Goal: Information Seeking & Learning: Learn about a topic

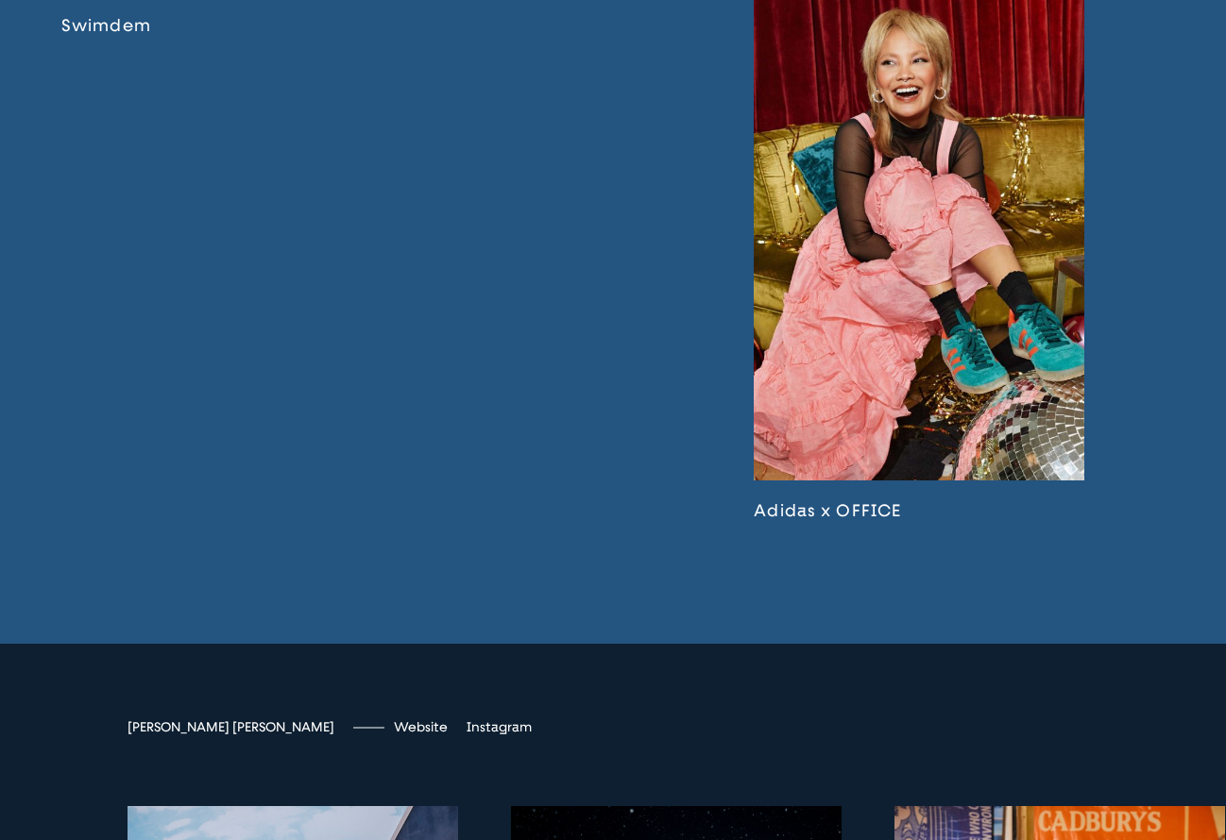
scroll to position [4147, 0]
click at [851, 338] on link at bounding box center [919, 253] width 331 height 536
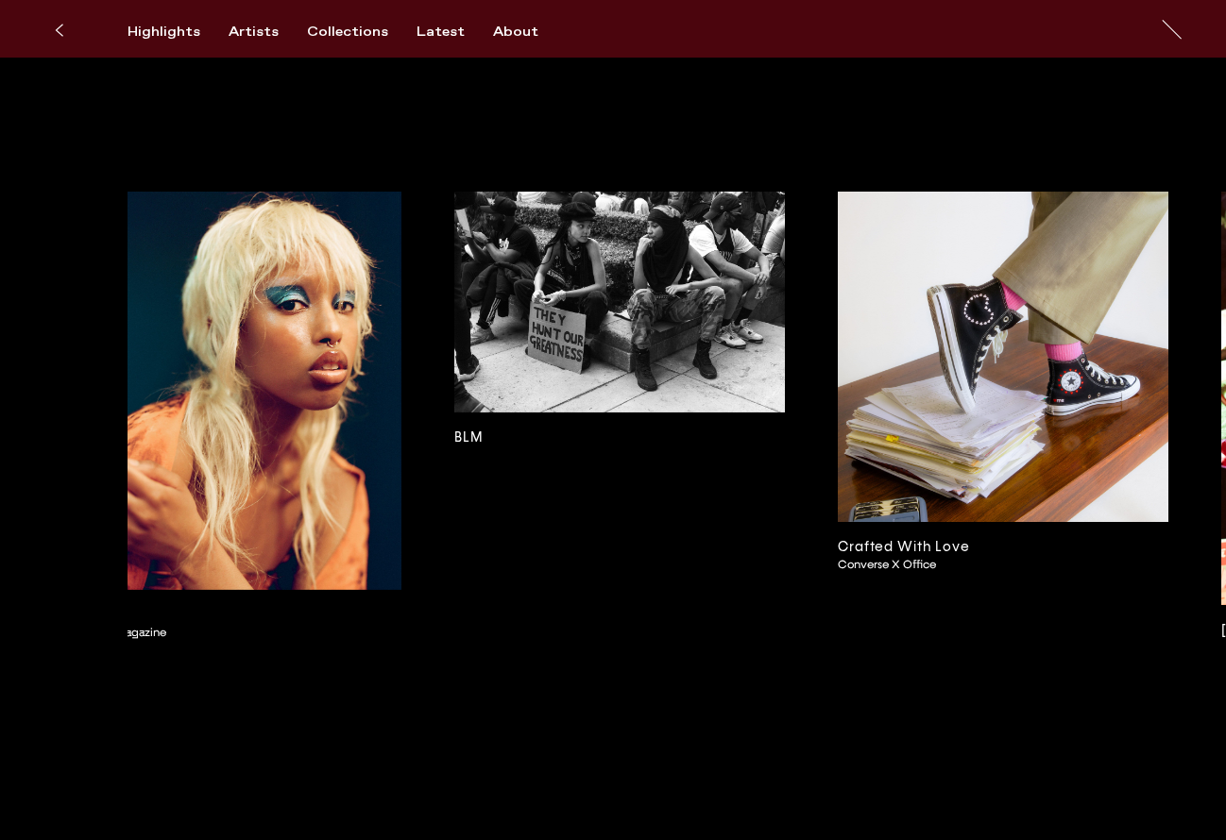
scroll to position [0, 3856]
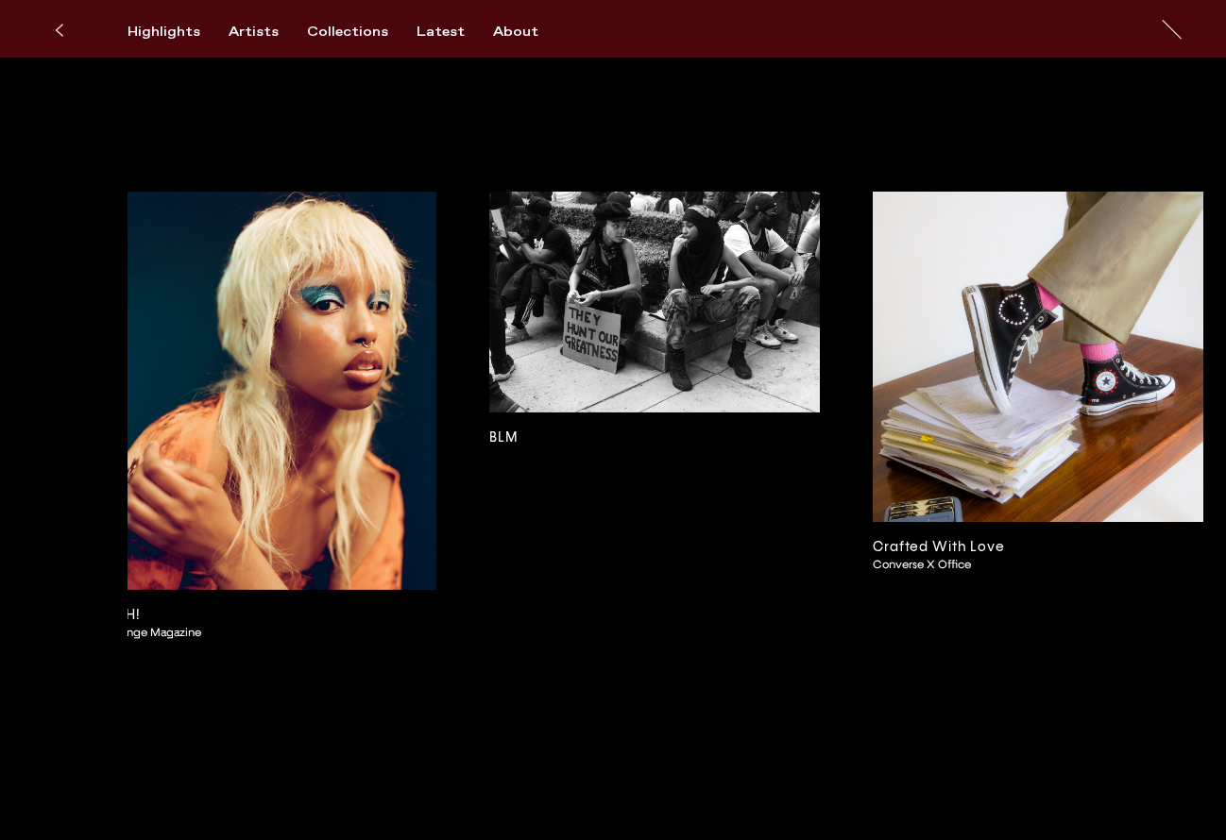
drag, startPoint x: 759, startPoint y: 653, endPoint x: 787, endPoint y: 649, distance: 27.8
click at [787, 649] on div "[PERSON_NAME] [PERSON_NAME] Heads High PUMA x Kidsuper Wrap Up Warm Chelsea FC …" at bounding box center [613, 308] width 1226 height 1104
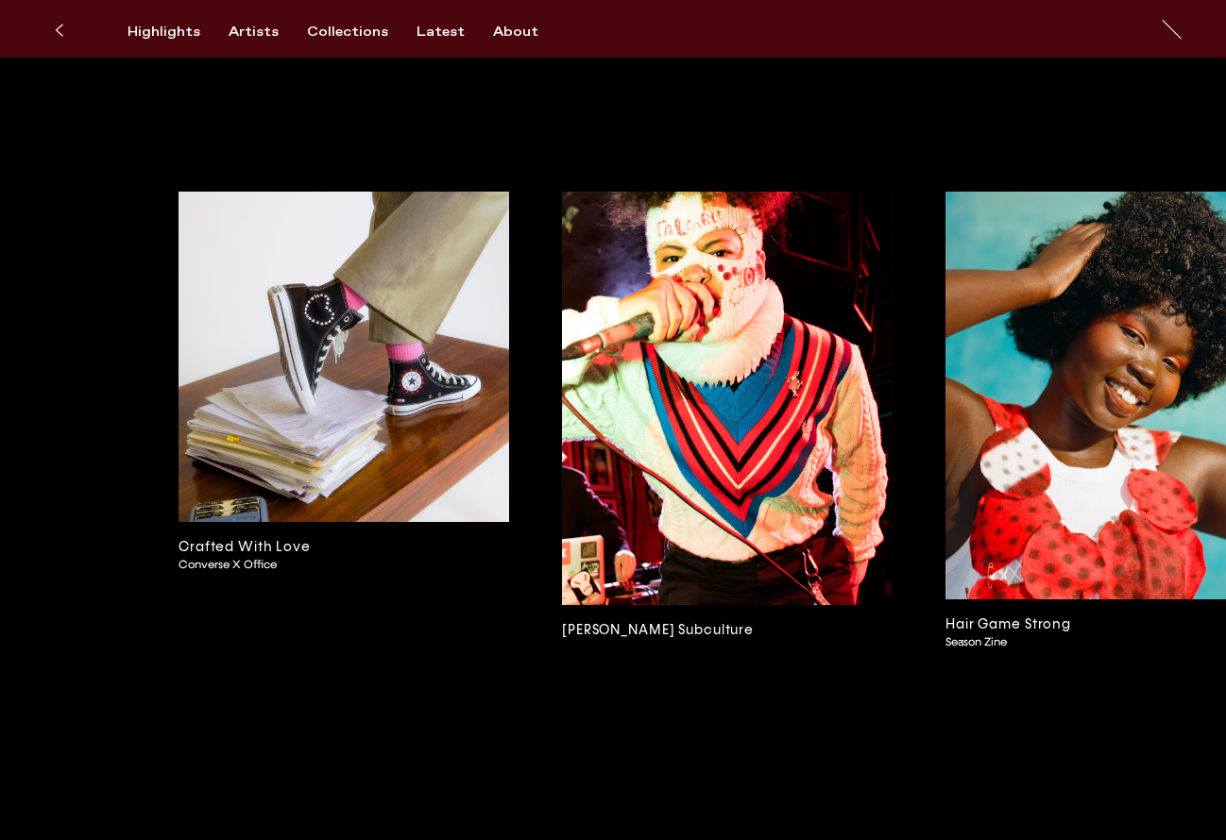
scroll to position [0, 4522]
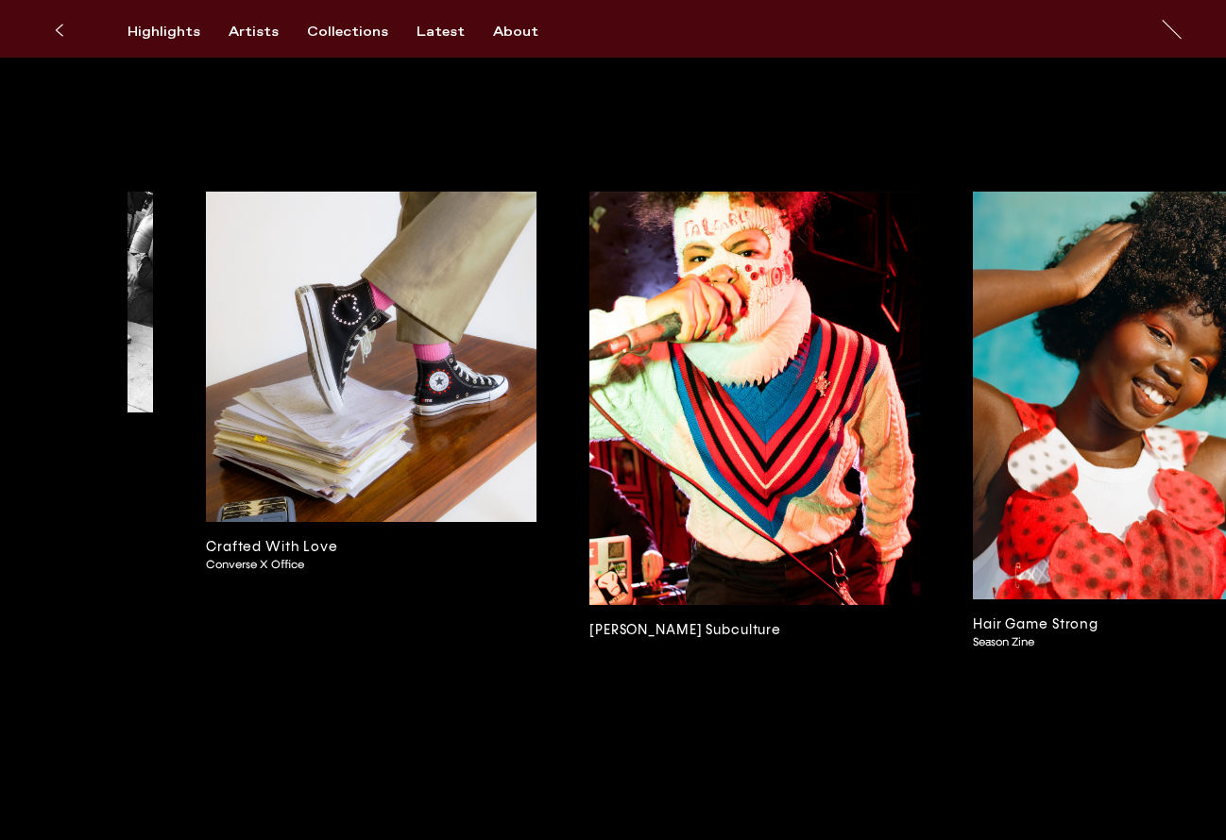
click at [814, 273] on img at bounding box center [754, 398] width 331 height 413
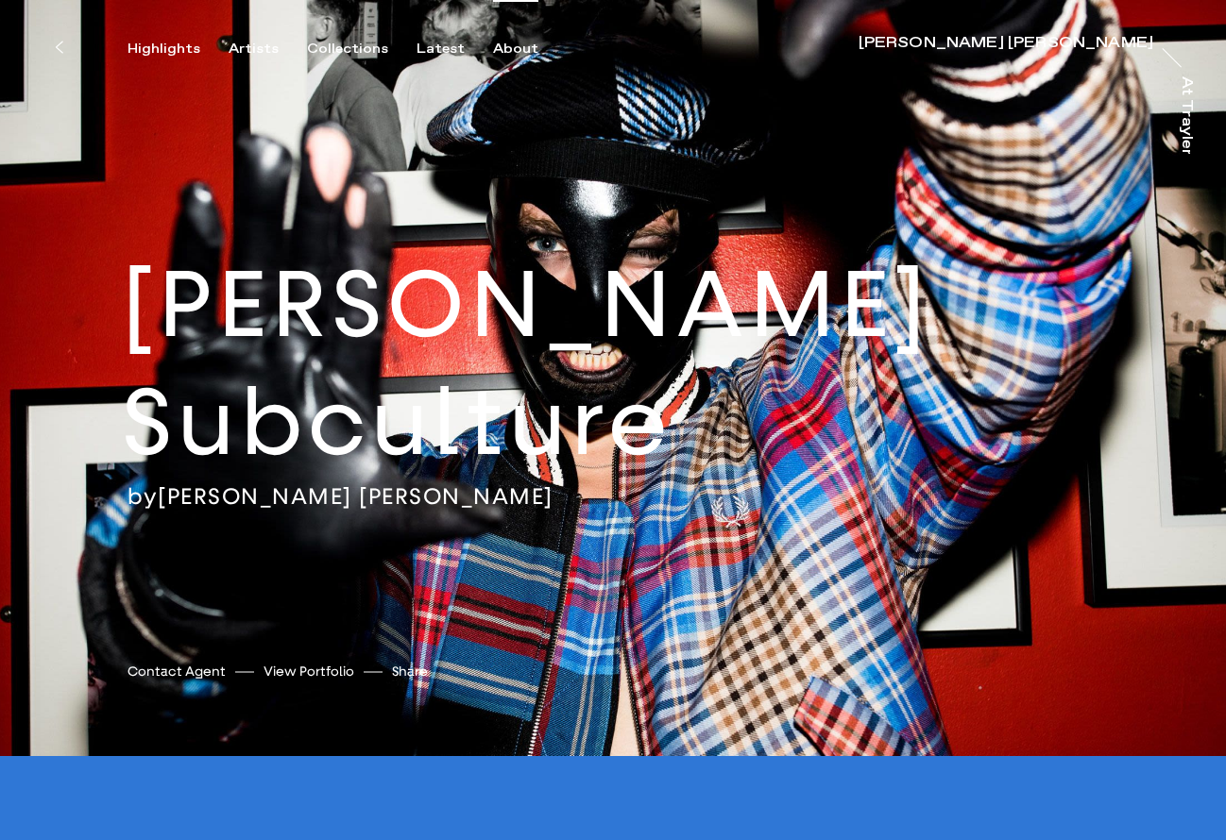
click at [517, 55] on div "About" at bounding box center [515, 49] width 45 height 17
click at [256, 43] on div "Artists" at bounding box center [254, 49] width 50 height 17
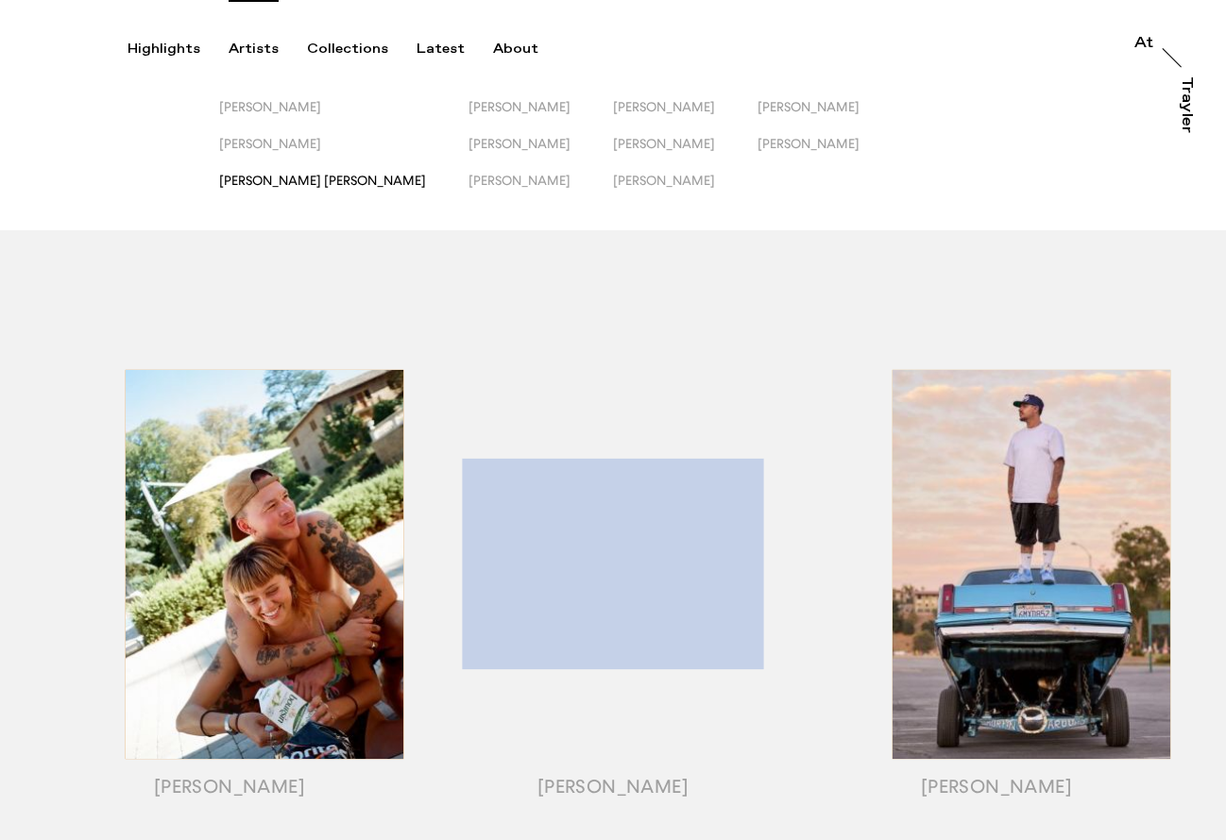
click at [258, 186] on span "[PERSON_NAME] [PERSON_NAME]" at bounding box center [322, 180] width 207 height 15
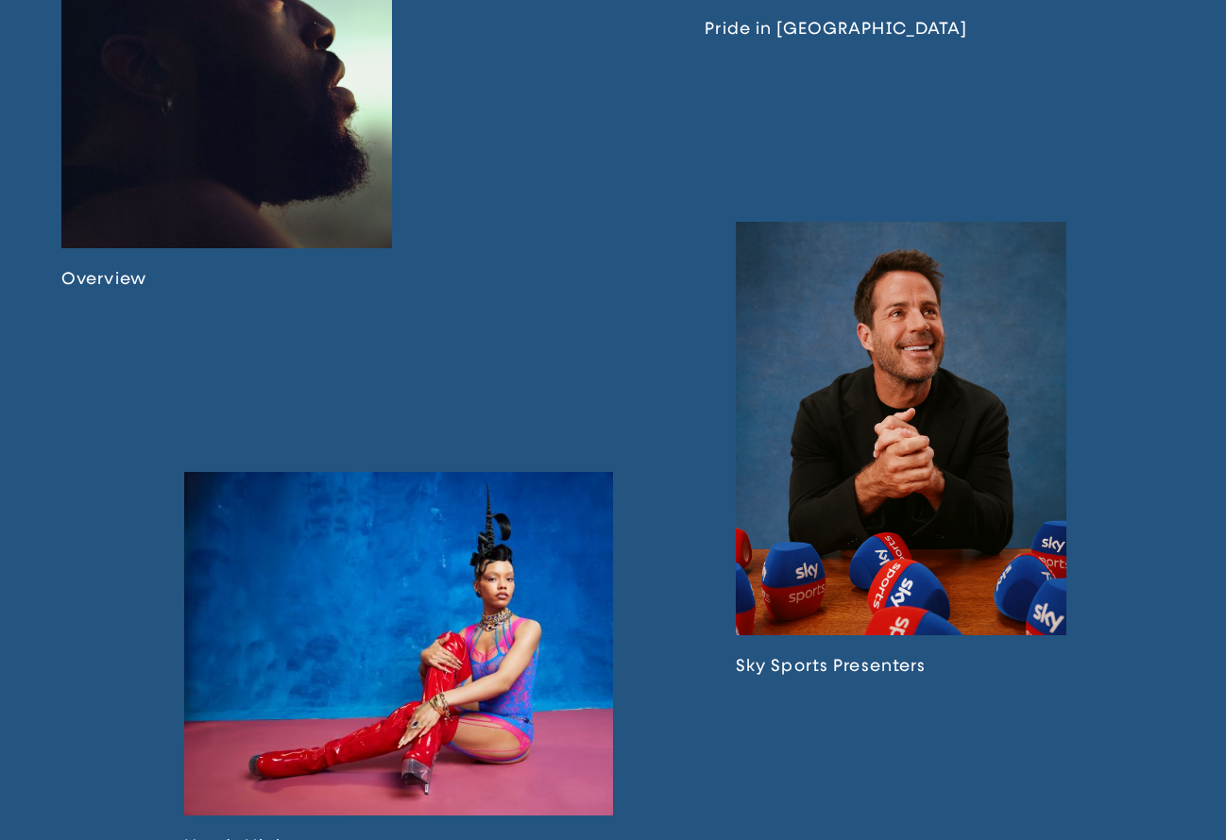
scroll to position [1575, 0]
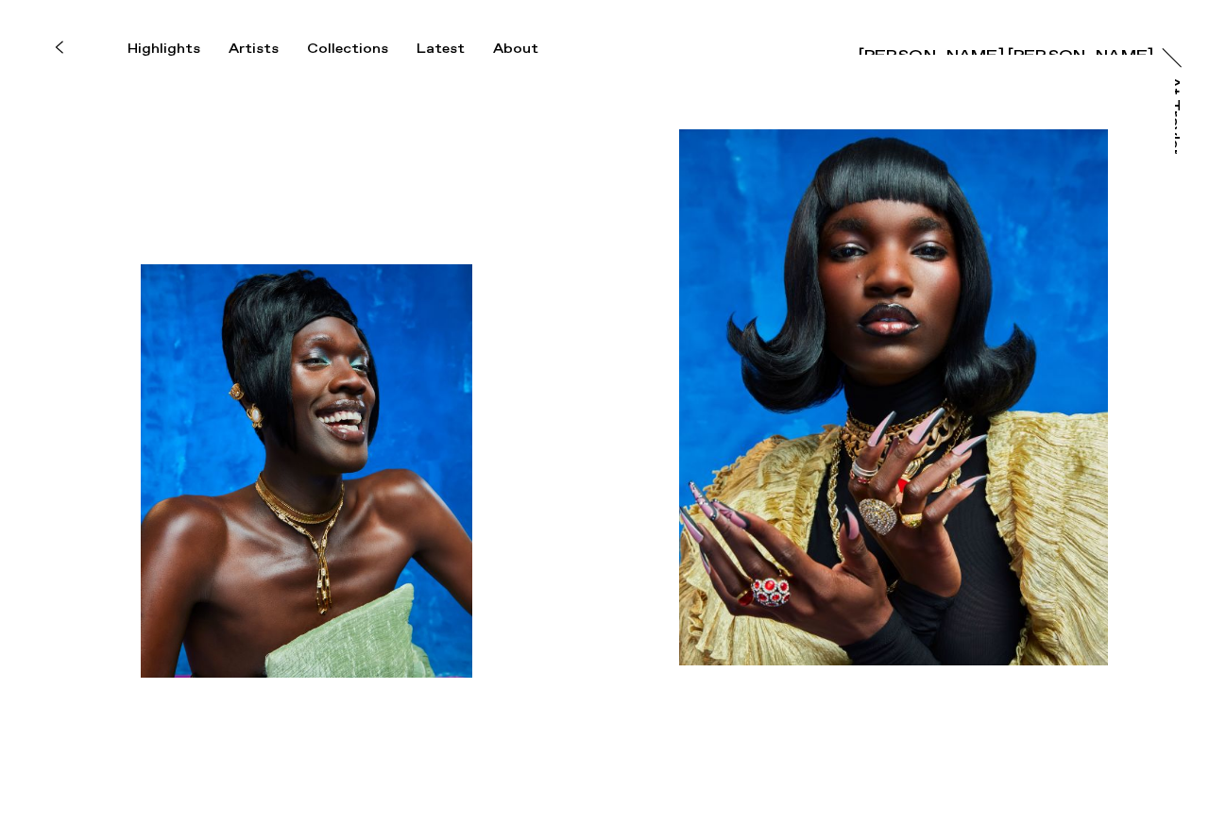
scroll to position [30, 0]
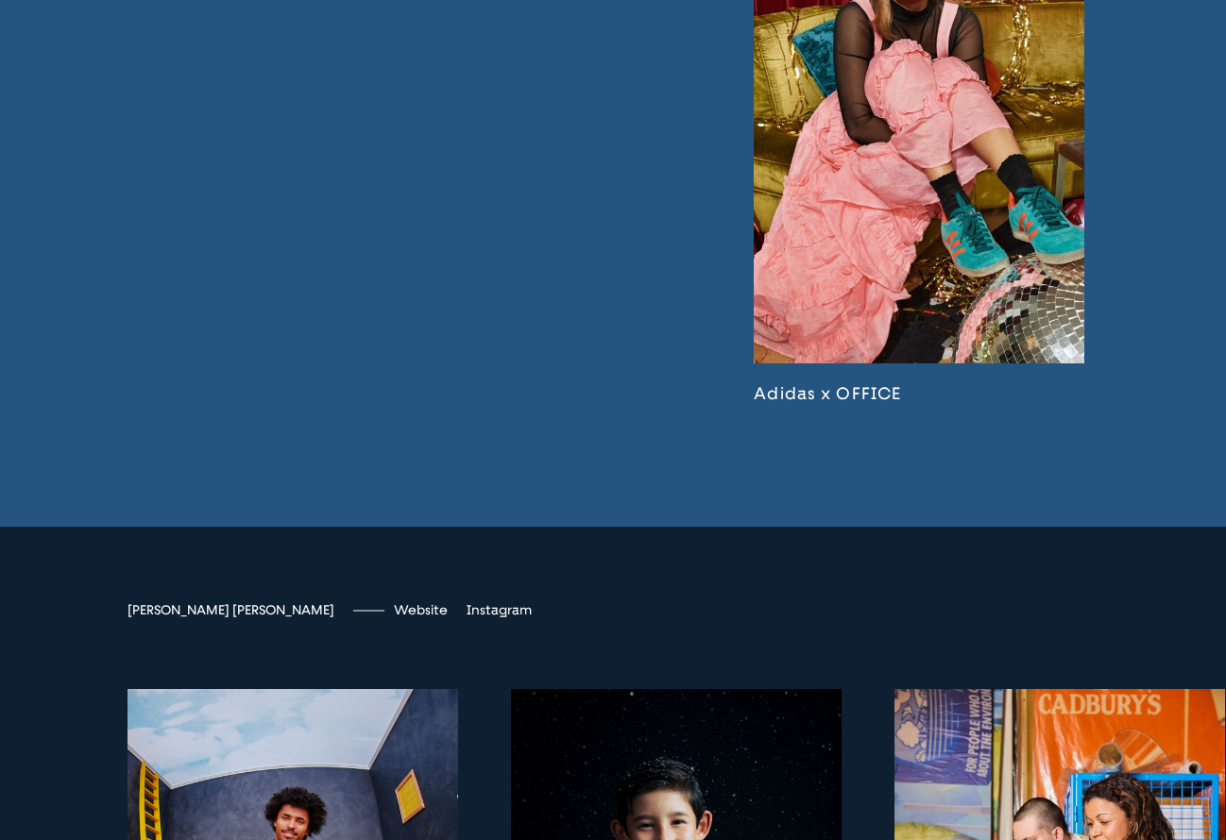
scroll to position [4317, 0]
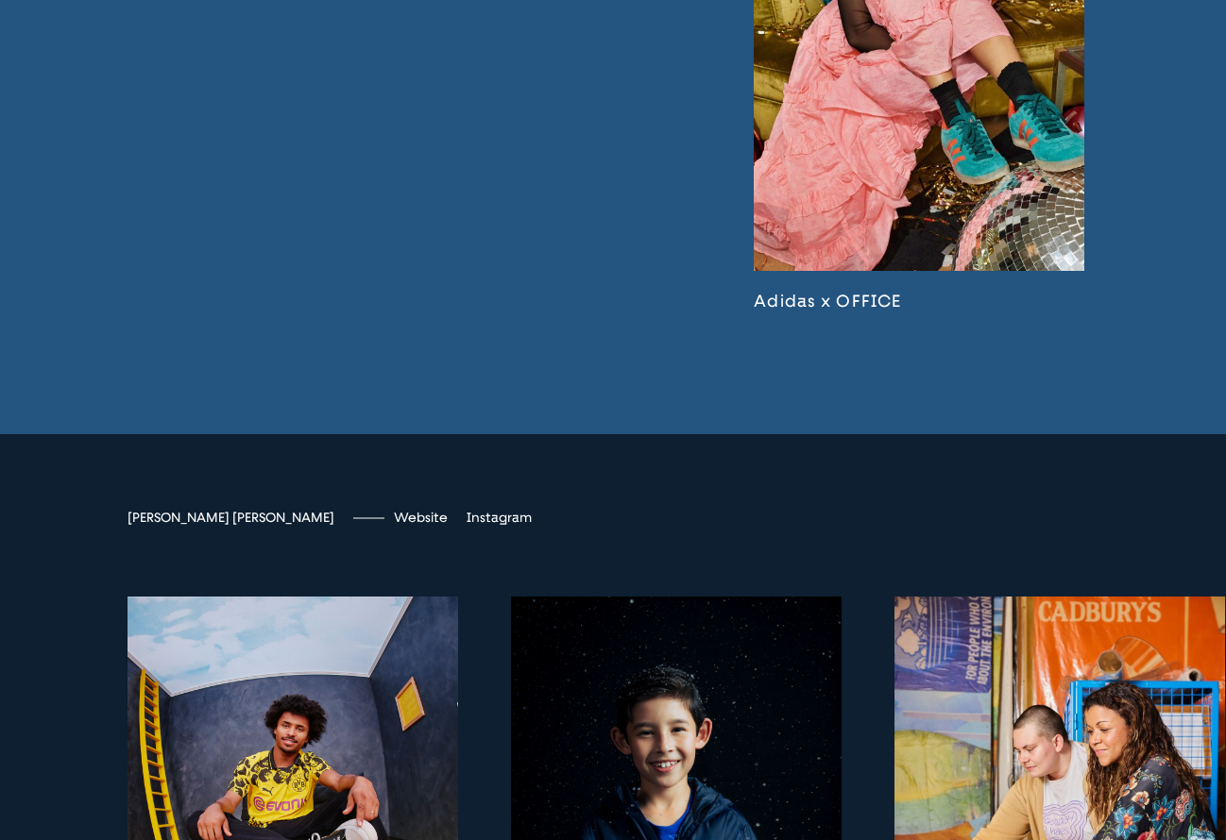
click at [914, 141] on link at bounding box center [919, 44] width 331 height 536
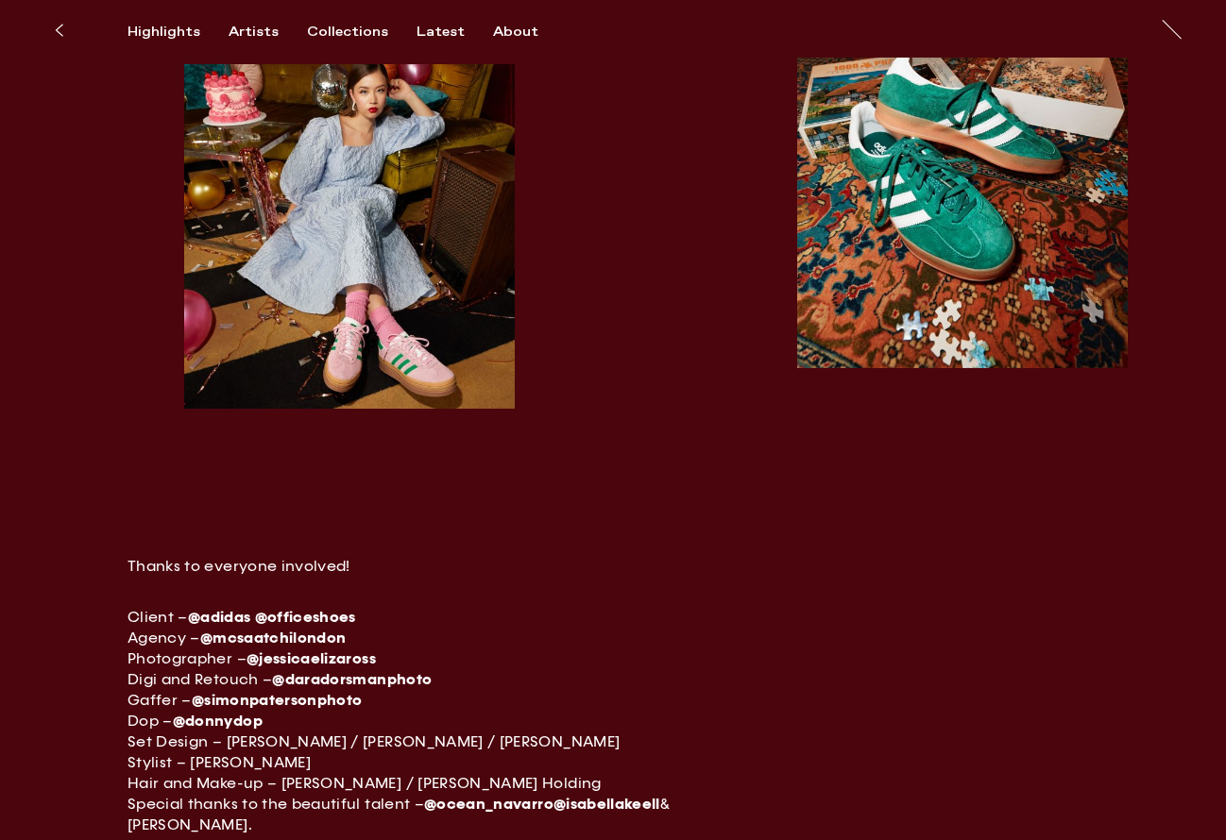
scroll to position [2694, 0]
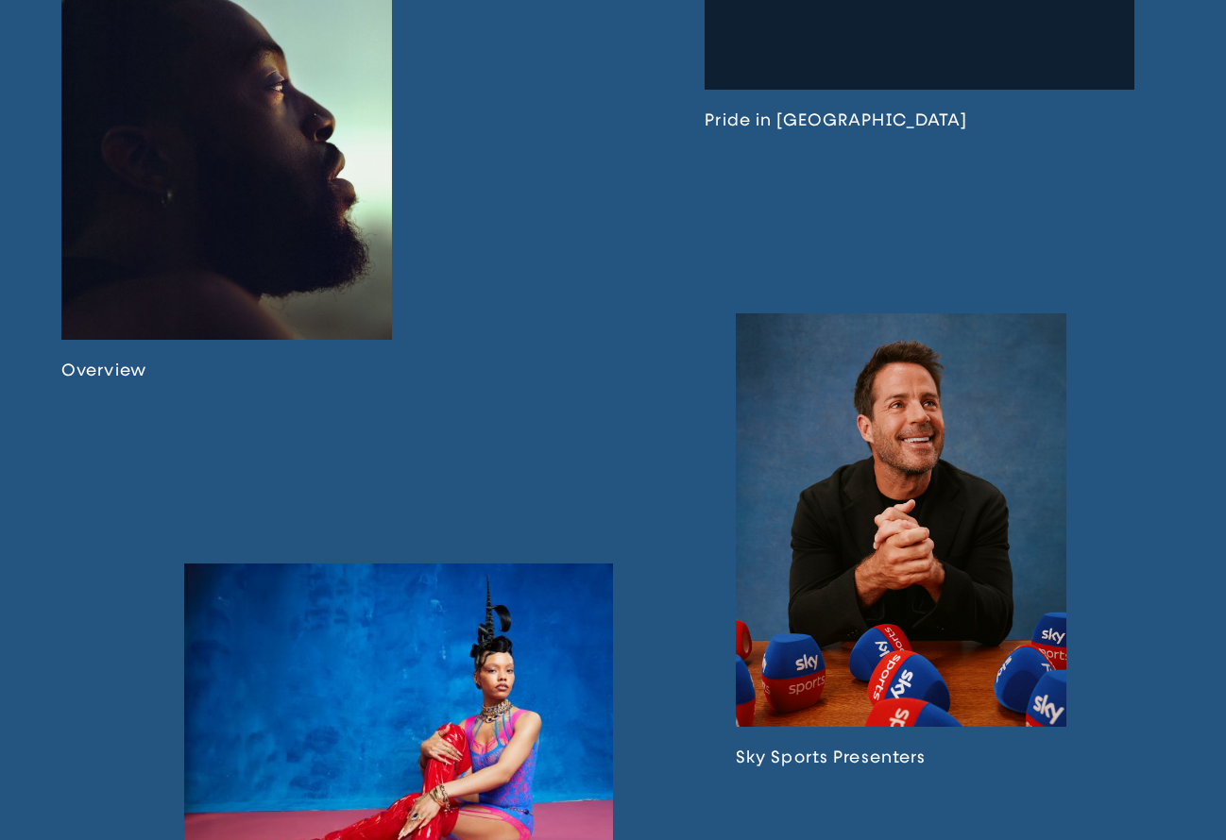
scroll to position [1256, 0]
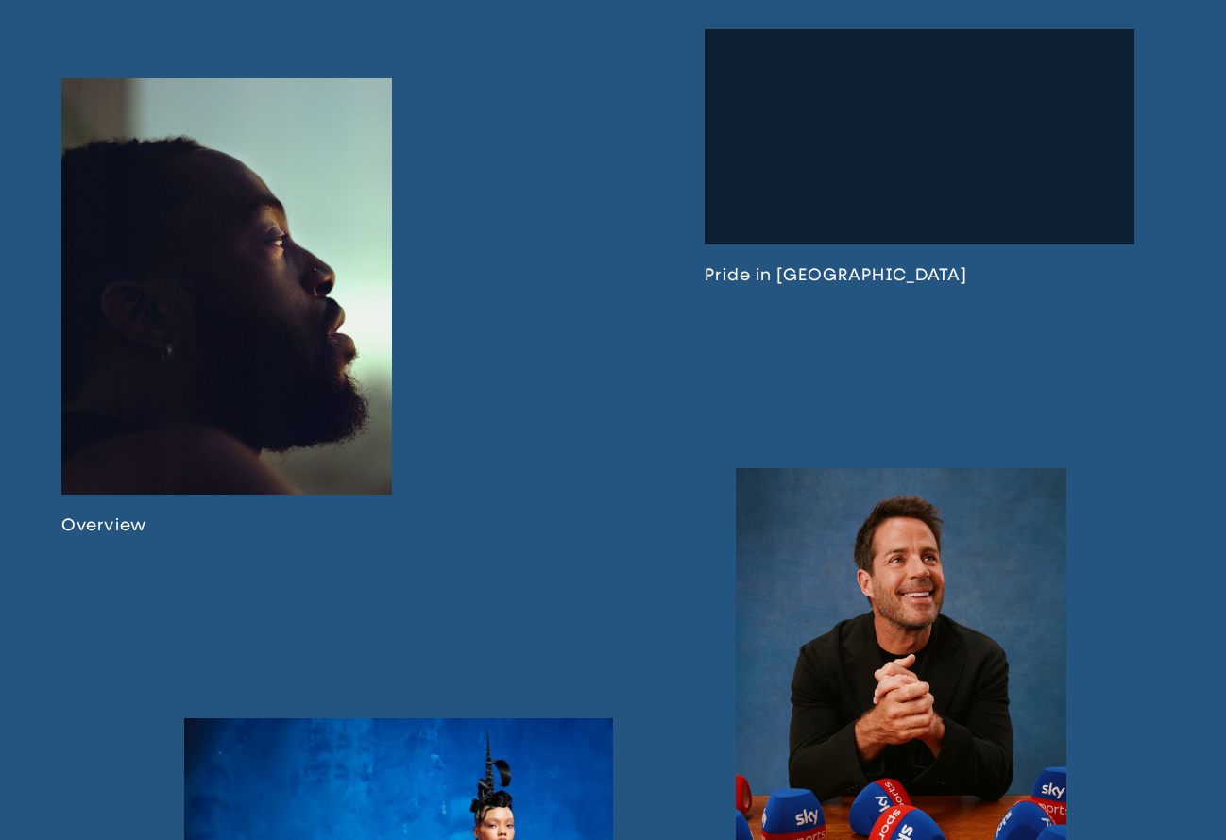
click at [923, 246] on link at bounding box center [918, 156] width 429 height 255
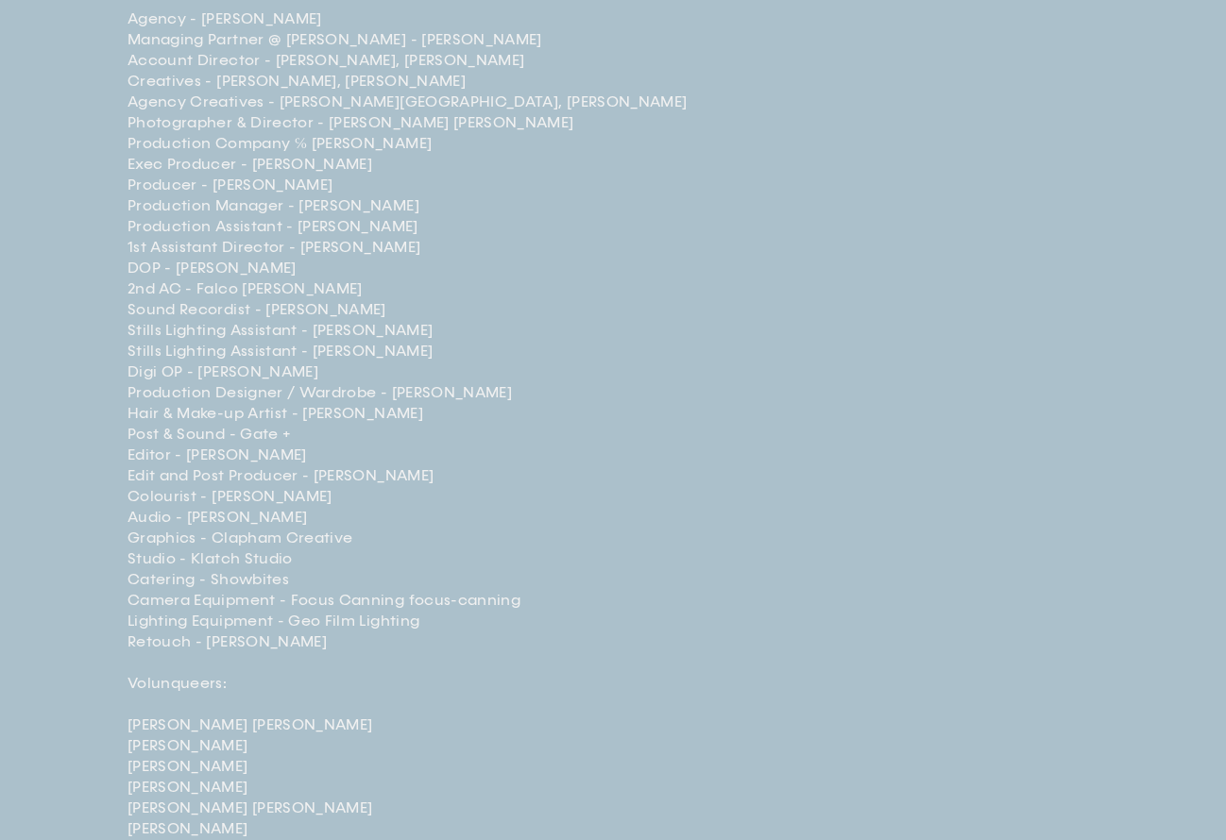
scroll to position [4385, 0]
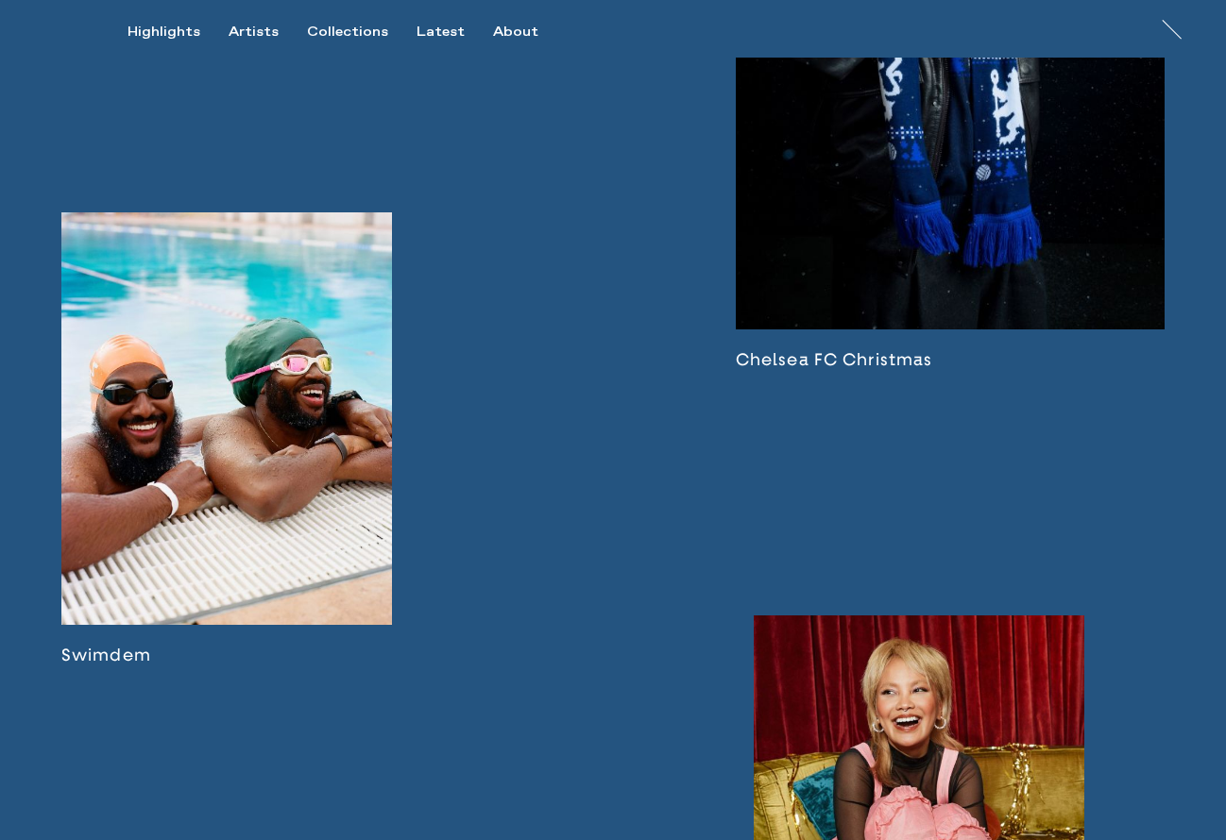
scroll to position [3214, 0]
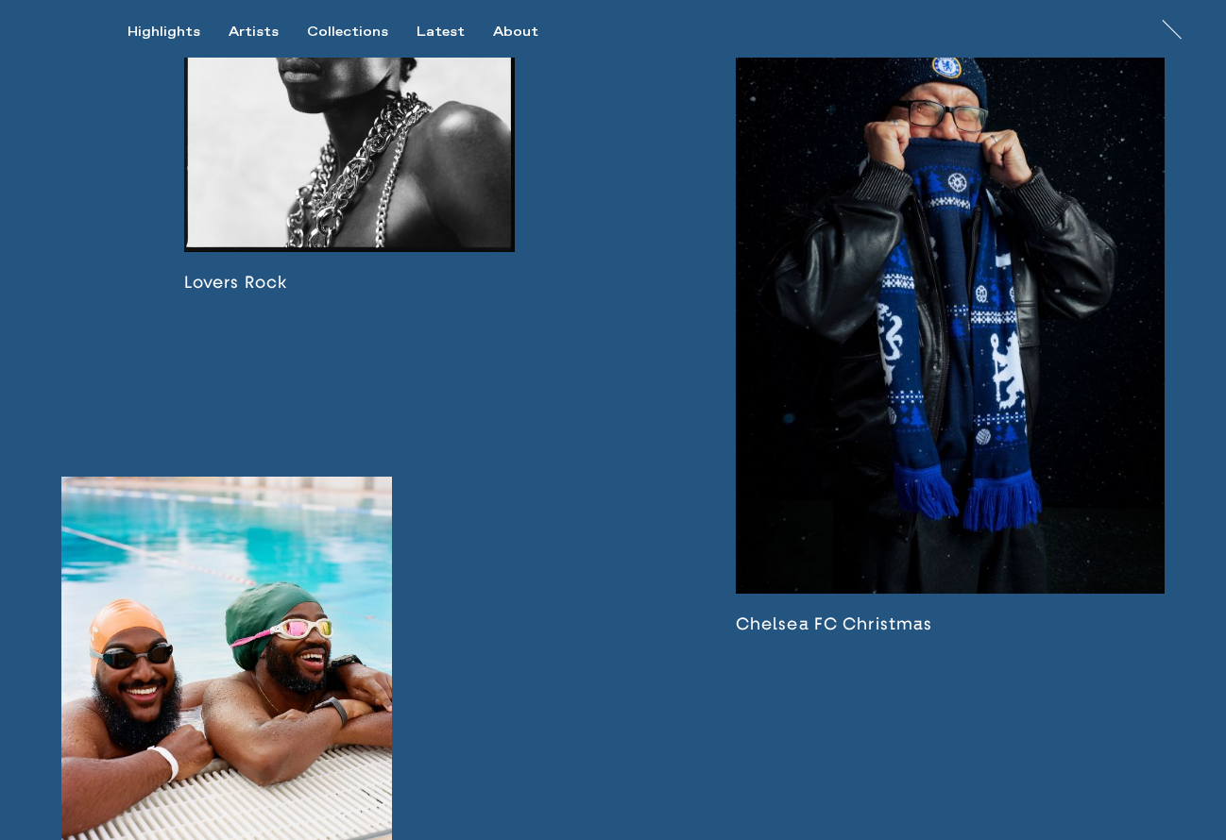
click at [921, 387] on link at bounding box center [950, 303] width 429 height 665
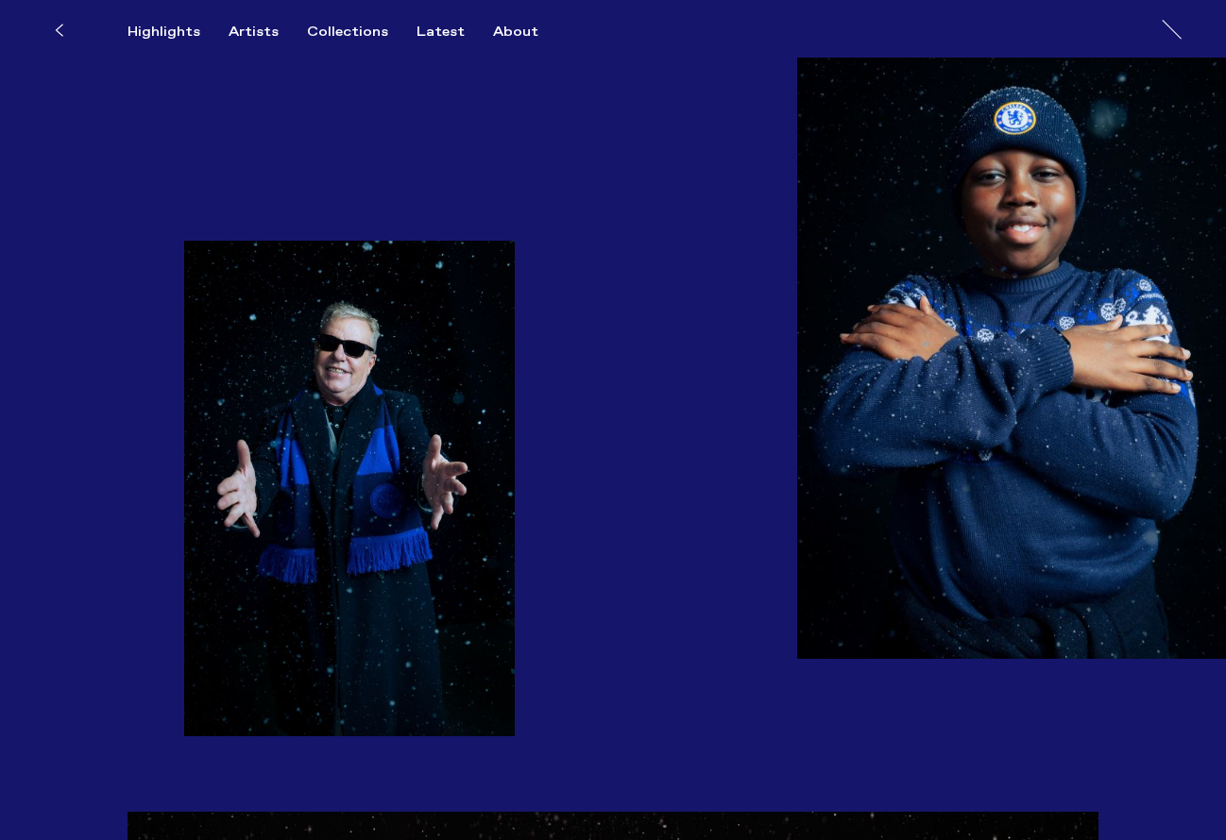
scroll to position [3452, 0]
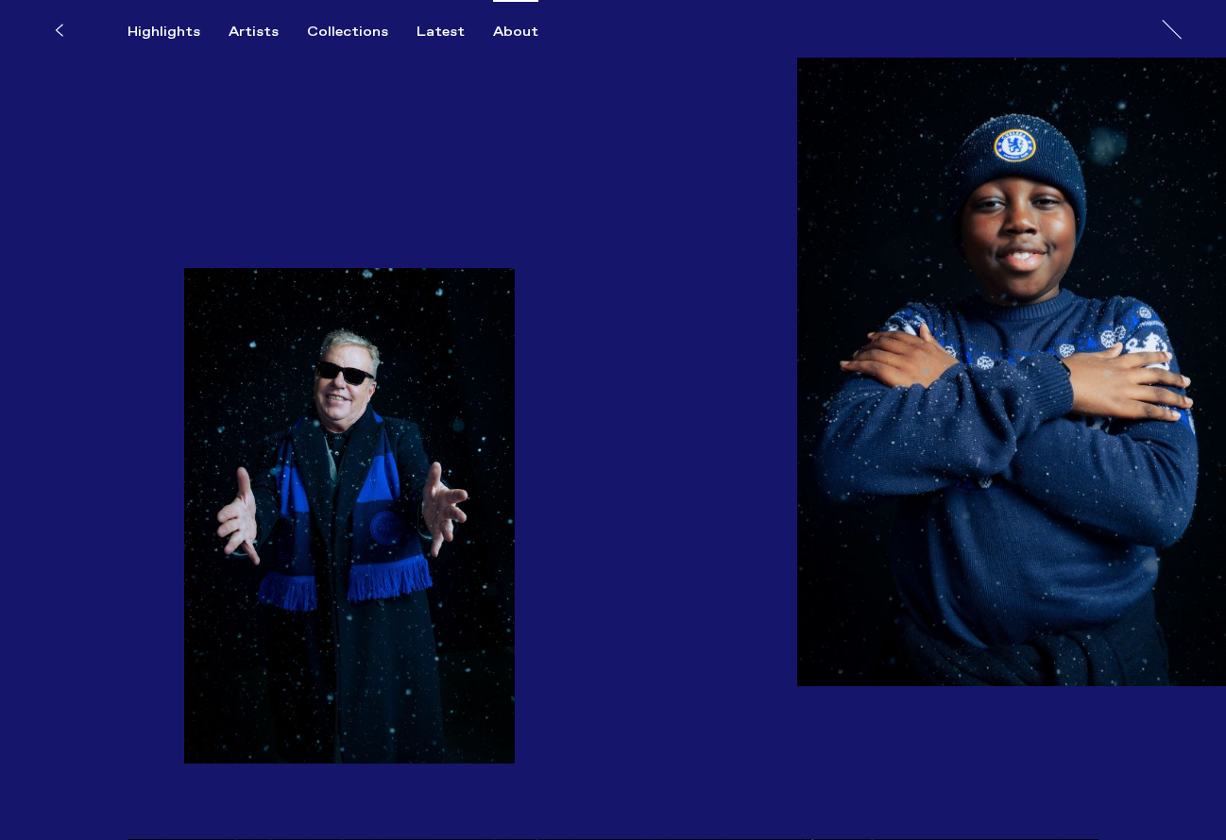
click at [501, 31] on div "About" at bounding box center [515, 32] width 45 height 17
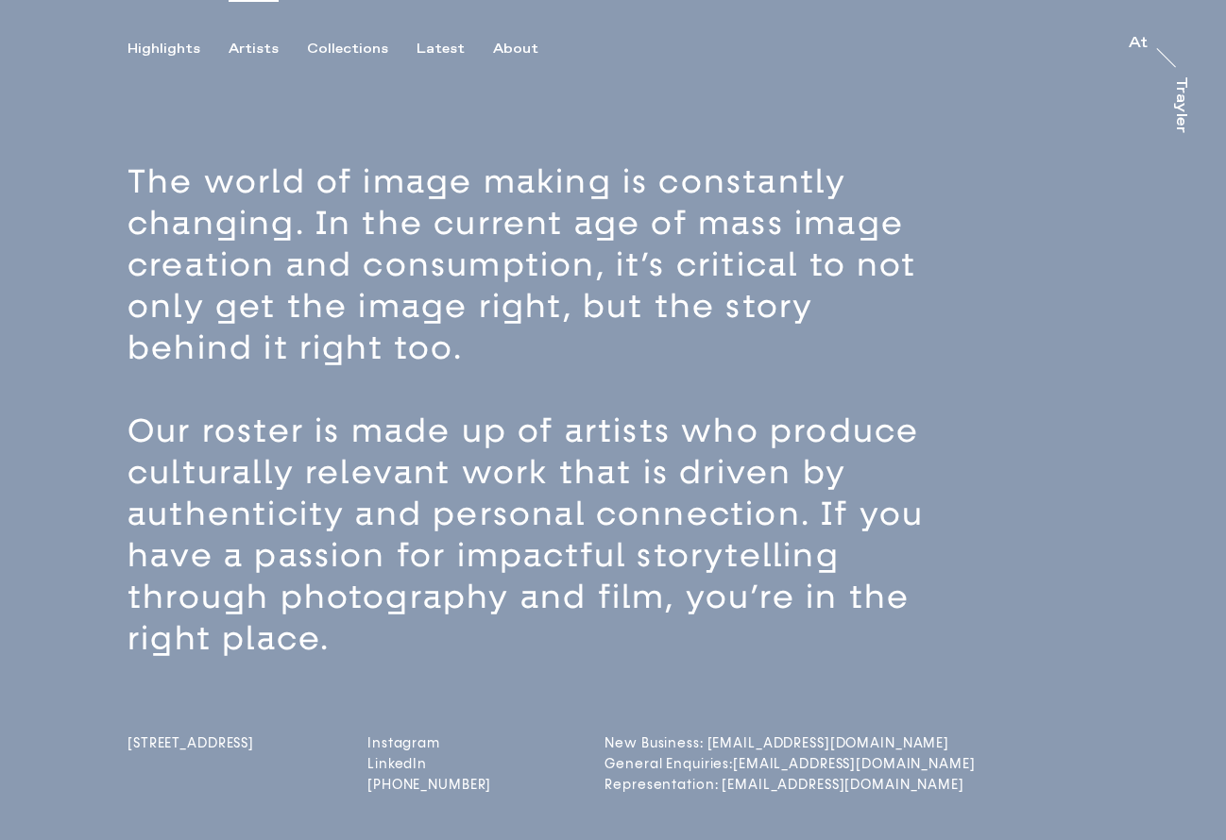
click at [267, 52] on div "Artists" at bounding box center [254, 49] width 50 height 17
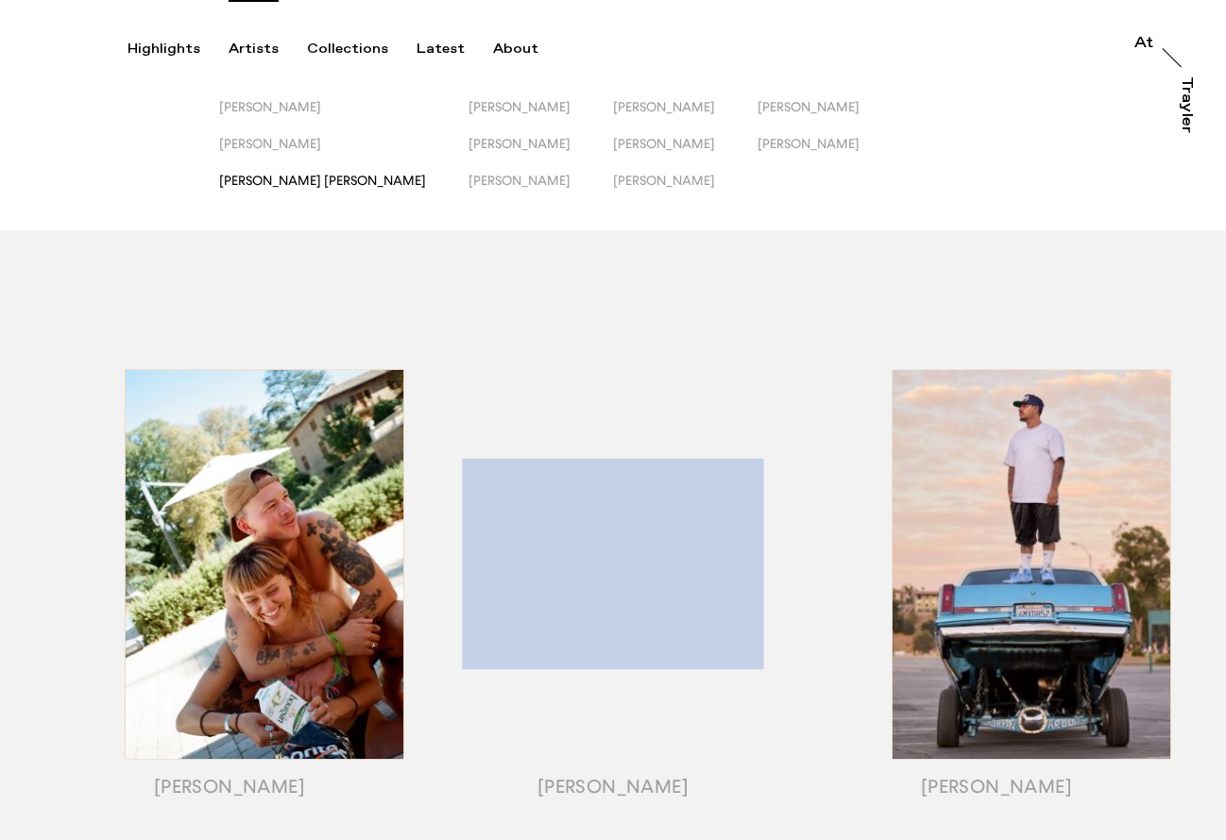
click at [290, 178] on span "[PERSON_NAME] [PERSON_NAME]" at bounding box center [322, 180] width 207 height 15
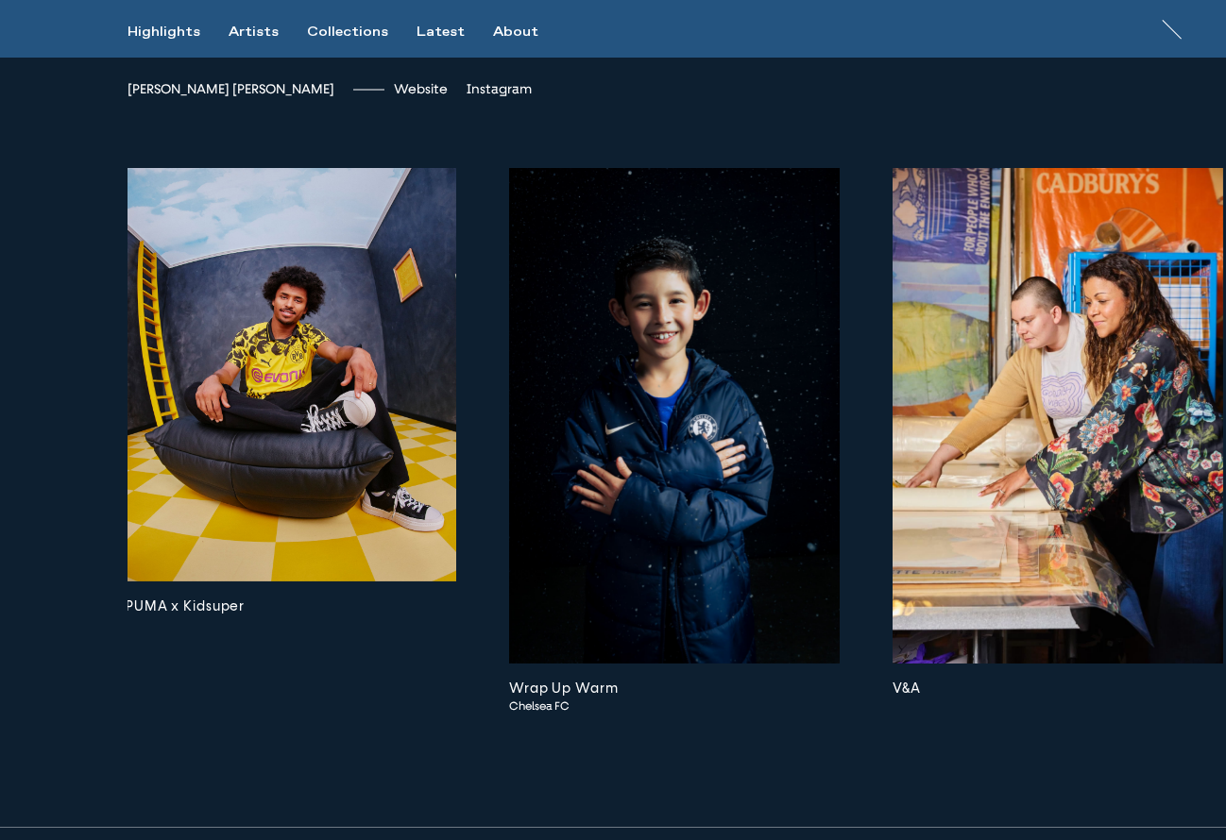
scroll to position [4442, 0]
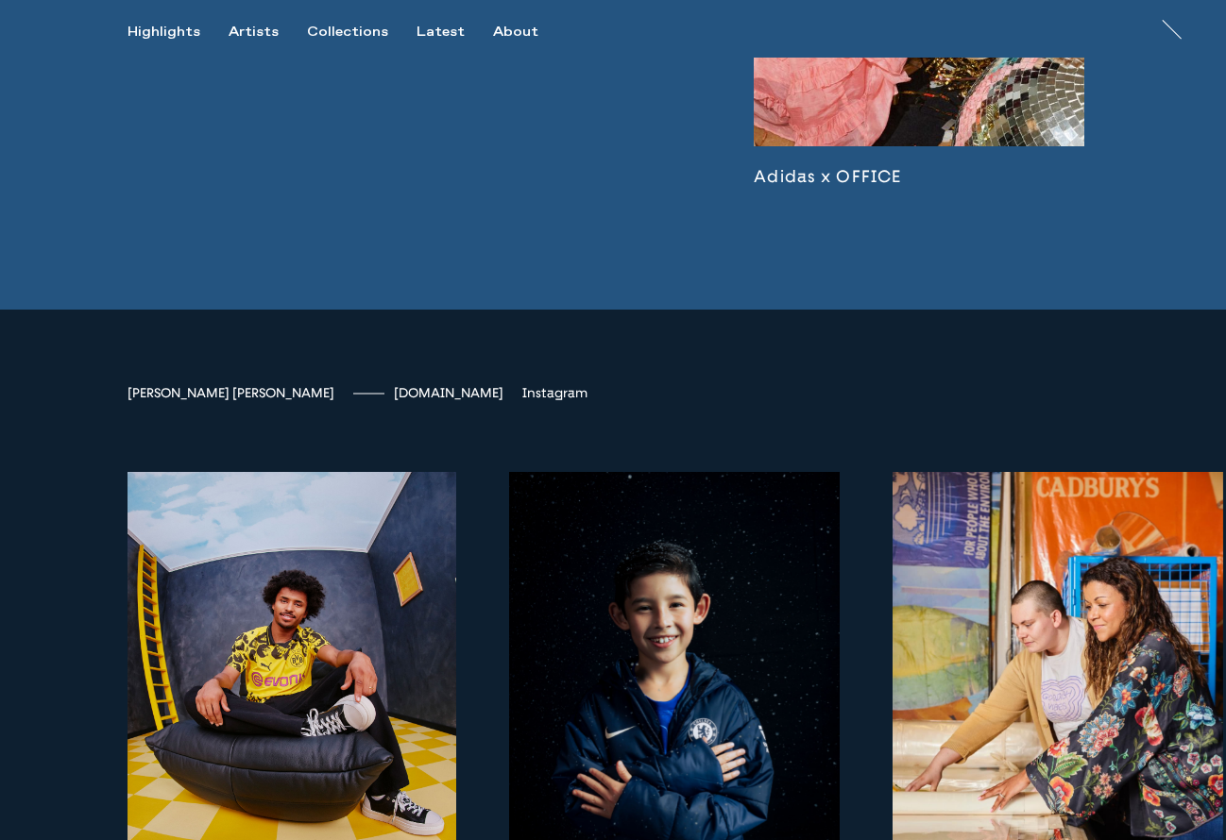
click at [394, 401] on span "[DOMAIN_NAME]" at bounding box center [449, 393] width 110 height 16
